Goal: Navigation & Orientation: Find specific page/section

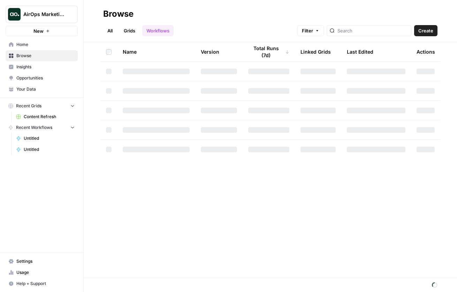
click at [69, 13] on icon "Workspace: AirOps Marketing" at bounding box center [71, 14] width 7 height 7
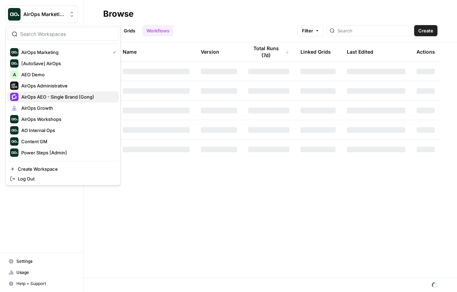
click at [86, 94] on span "AirOps AEO - Single Brand (Gong)" at bounding box center [67, 96] width 92 height 7
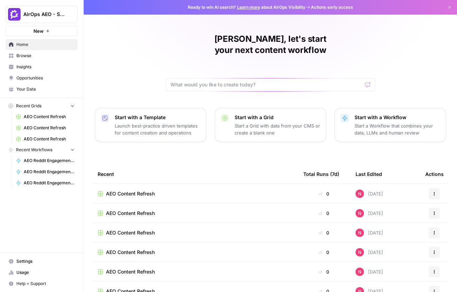
click at [24, 67] on span "Insights" at bounding box center [45, 67] width 58 height 6
